Goal: Task Accomplishment & Management: Manage account settings

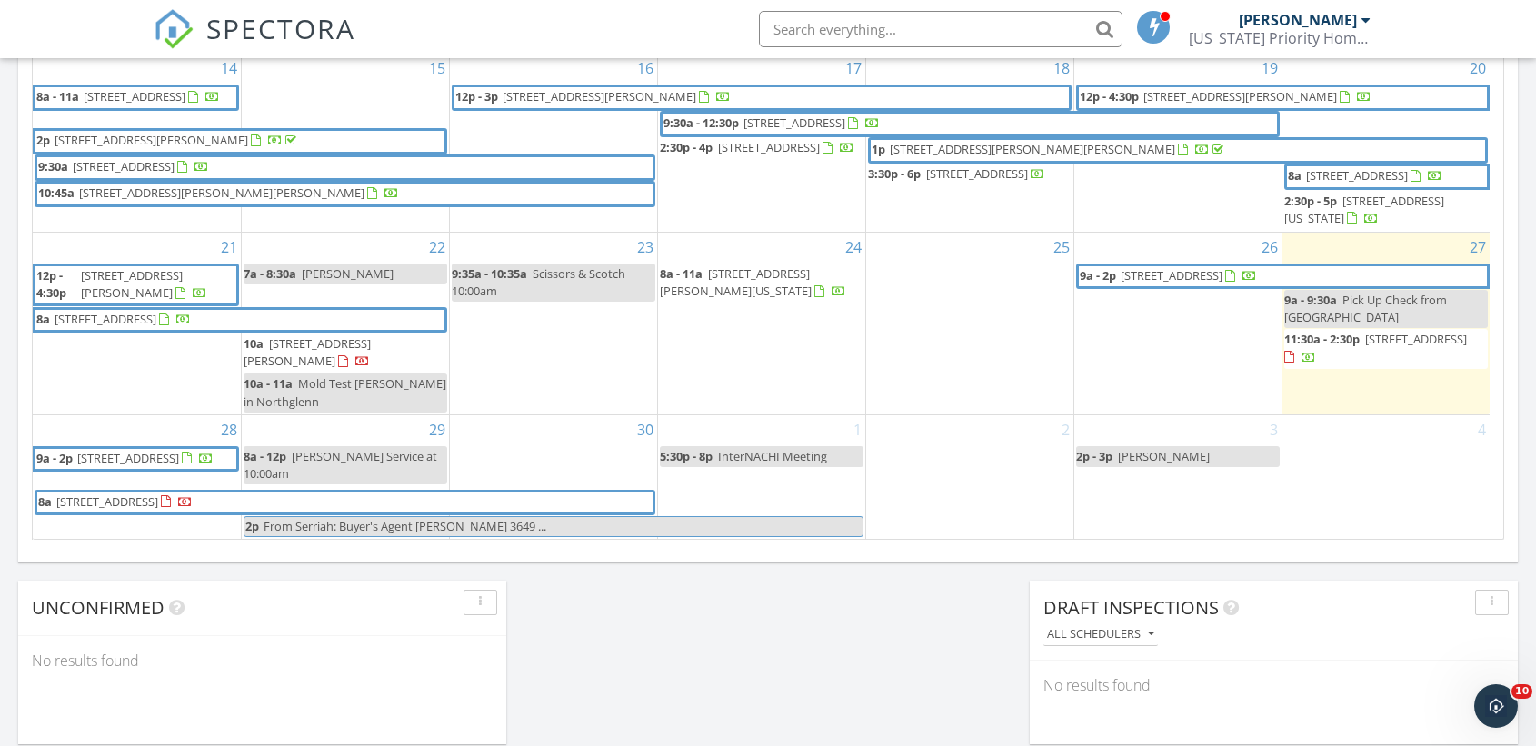
scroll to position [332, 0]
click at [1222, 278] on span "1611 Castle Point Dr, Castle Rock 80104" at bounding box center [1172, 275] width 102 height 16
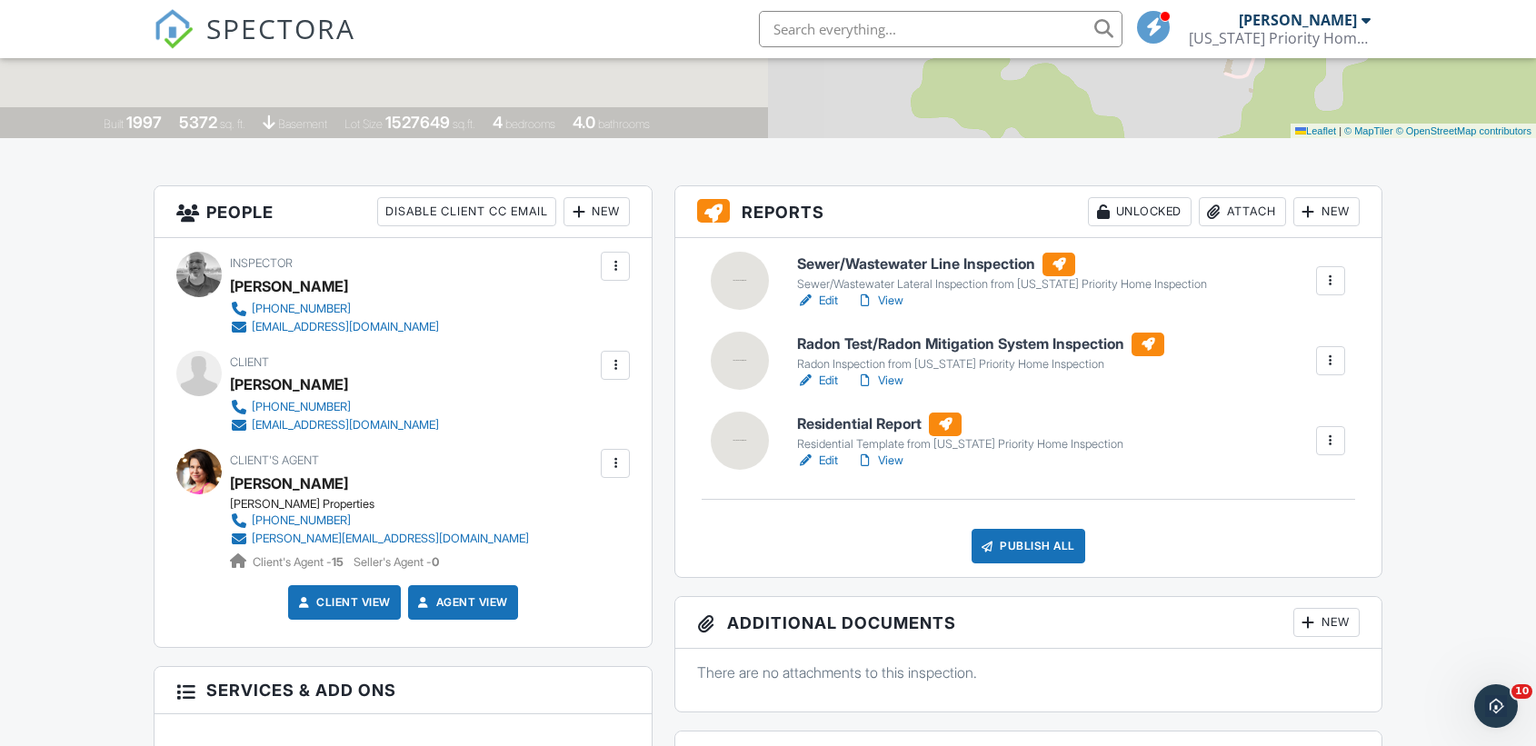
scroll to position [351, 0]
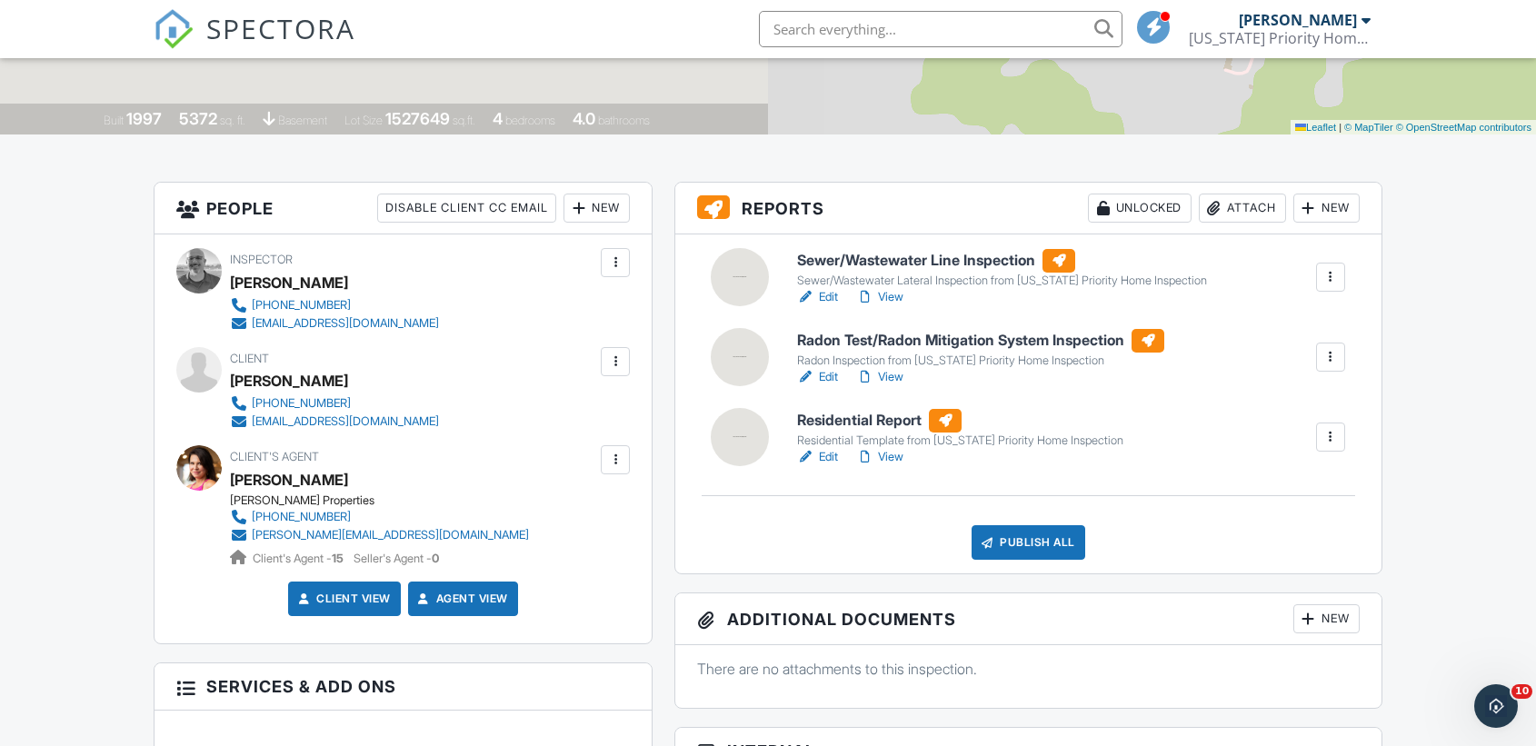
click at [827, 296] on link "Edit" at bounding box center [817, 297] width 41 height 18
